Goal: Register for event/course

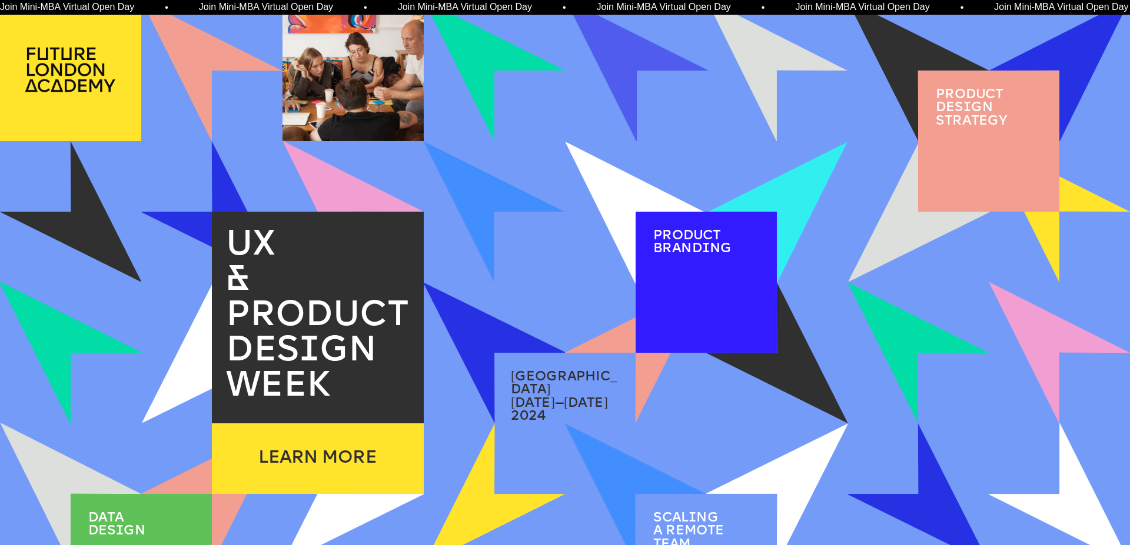
click at [443, 5] on span "Join Mini-MBA Virtual Open Day • Join Mini-MBA Virtual Open Day • Join Mini-MBA…" at bounding box center [496, 7] width 994 height 10
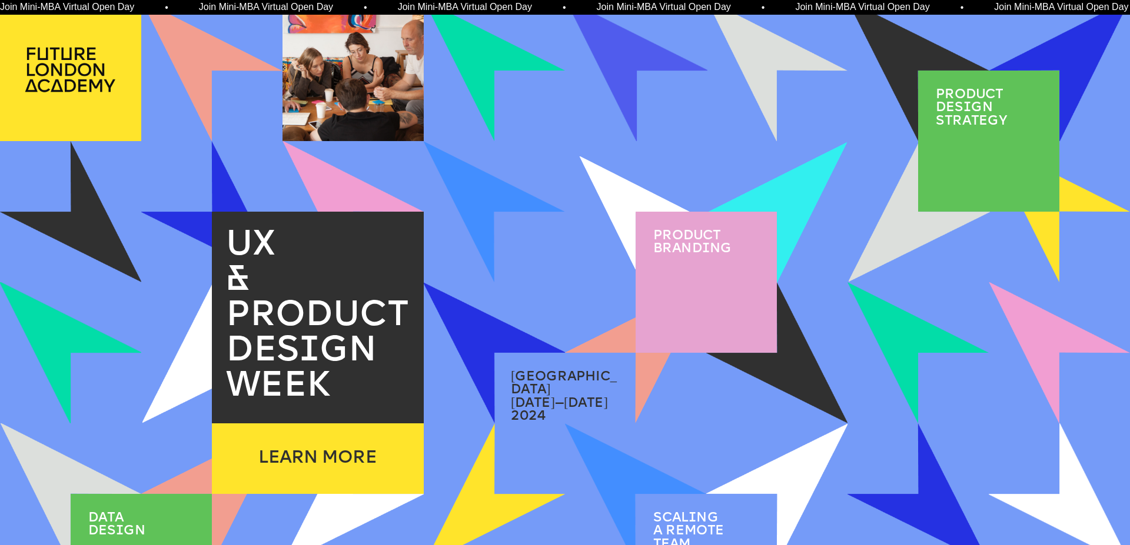
click at [696, 281] on div at bounding box center [706, 282] width 141 height 141
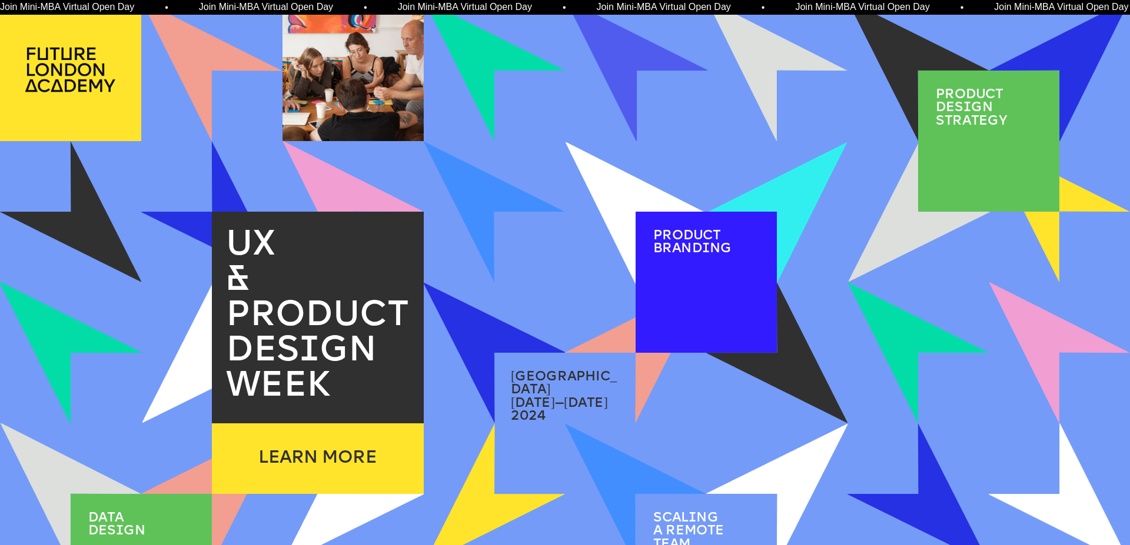
click at [696, 243] on span "Product brand i ng" at bounding box center [692, 242] width 78 height 26
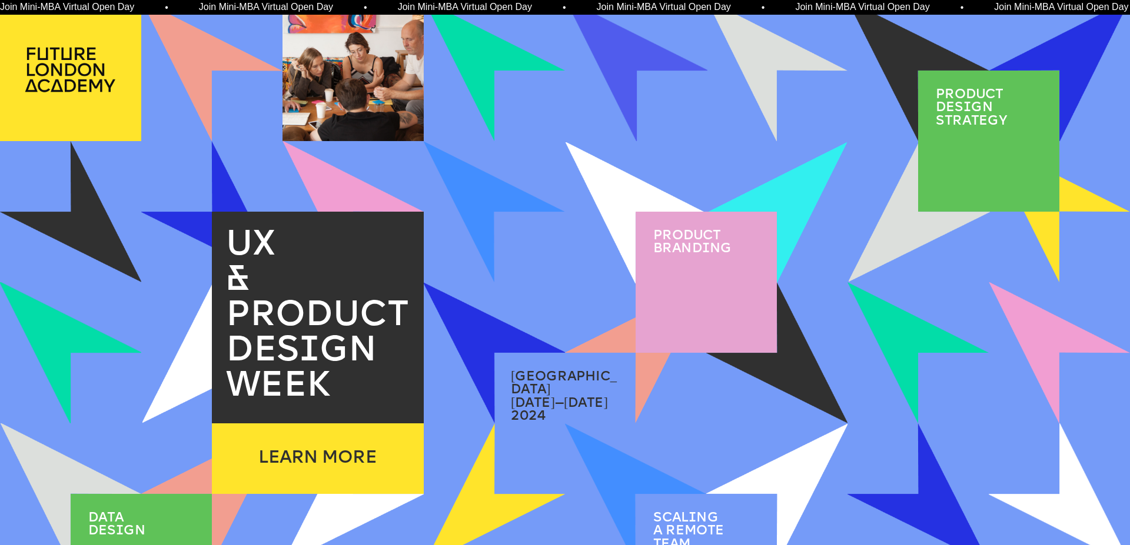
click at [573, 377] on p "london" at bounding box center [564, 384] width 106 height 26
click at [529, 372] on span "london" at bounding box center [564, 384] width 106 height 26
click at [294, 359] on span "PRODUCT DES I GN WEEK" at bounding box center [322, 352] width 192 height 106
click at [288, 326] on span "PRODUCT DES I GN WEEK" at bounding box center [322, 352] width 192 height 106
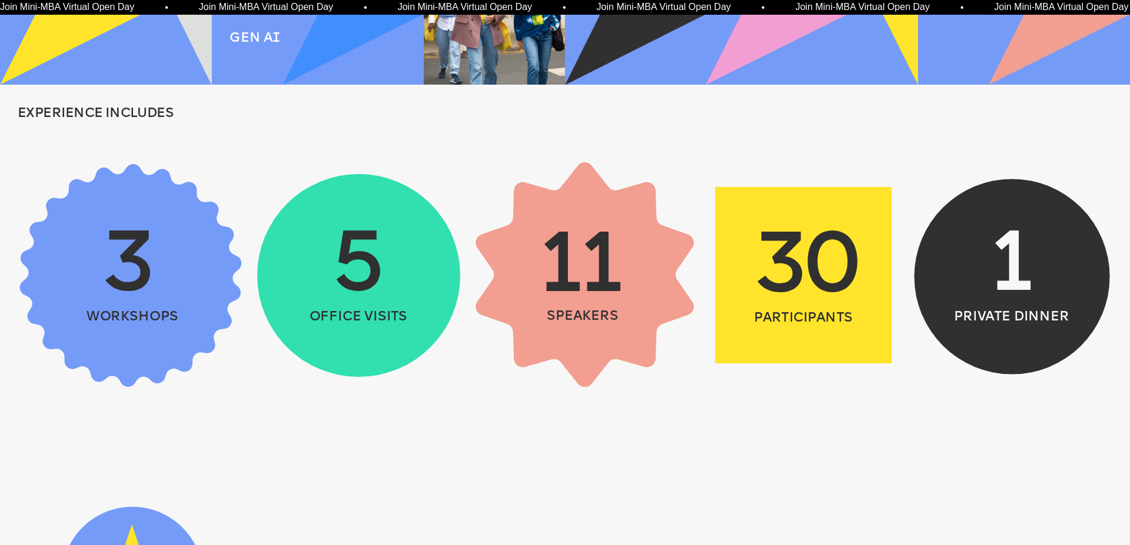
scroll to position [442, 0]
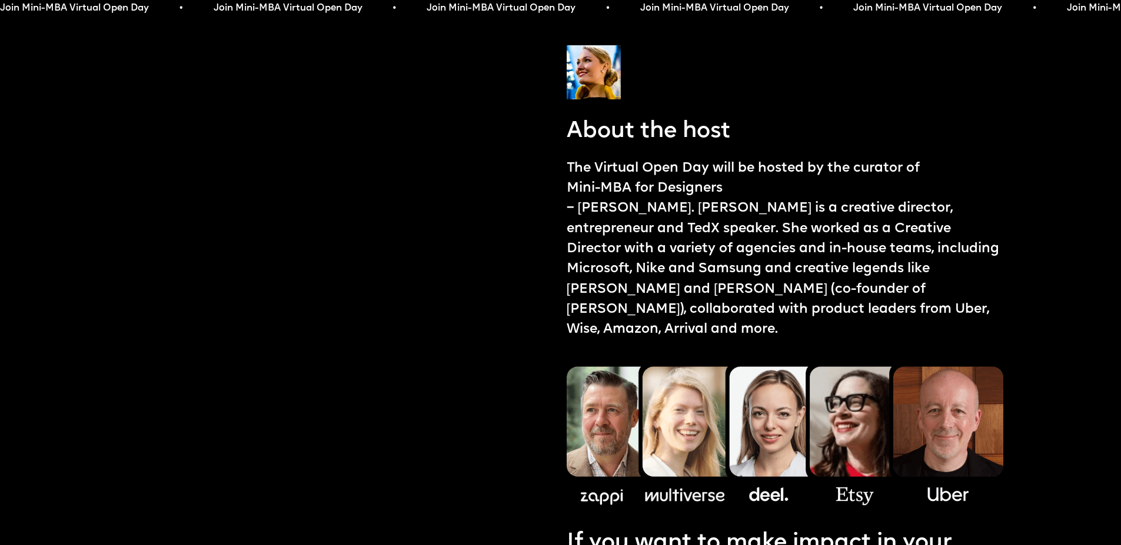
scroll to position [1353, 0]
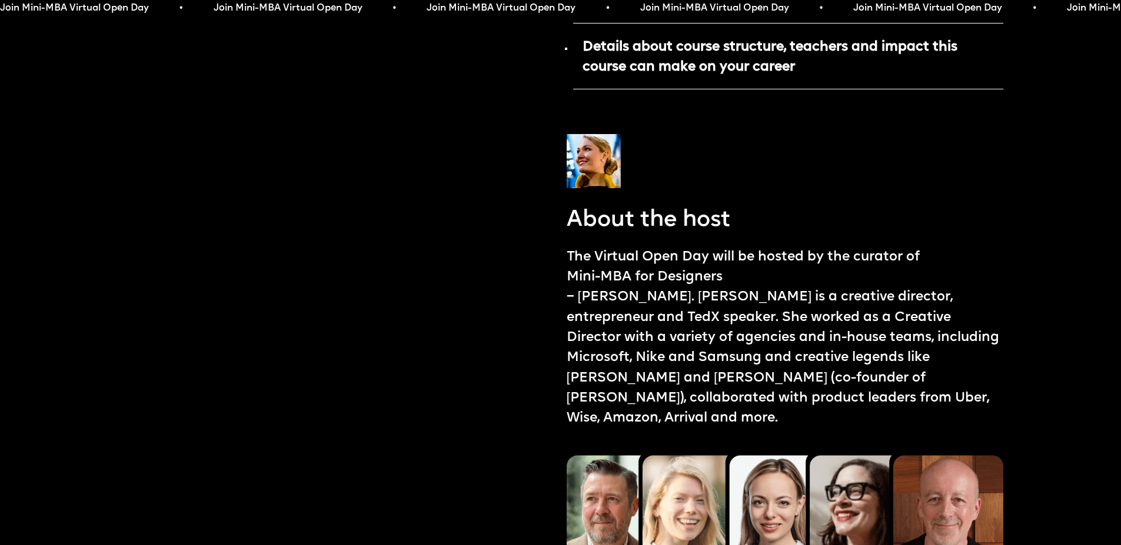
scroll to position [801, 0]
